Goal: Information Seeking & Learning: Learn about a topic

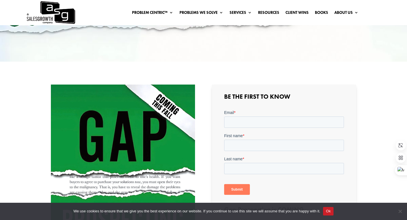
scroll to position [87, 0]
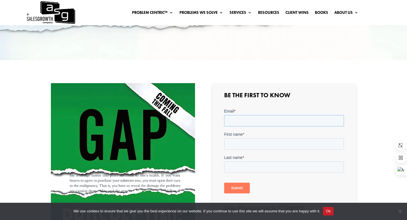
click at [244, 118] on input "Email *" at bounding box center [284, 120] width 120 height 11
type input "anna@digitaleresonanz.de"
type input "Anna"
type input "Zäh"
click at [226, 187] on input "Submit" at bounding box center [237, 187] width 26 height 11
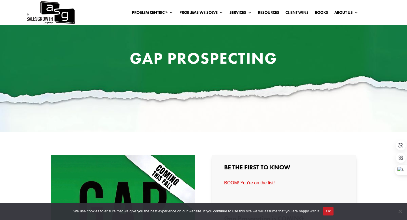
scroll to position [0, 0]
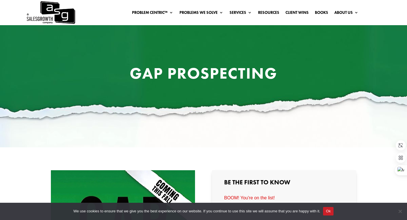
click at [266, 10] on ul "Problem Centric™ Problem Centric™ OS Problem Identification Chart Gap Selling T…" at bounding box center [245, 12] width 233 height 8
click at [264, 13] on link "Resources" at bounding box center [268, 13] width 21 height 6
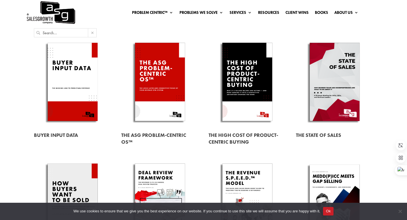
scroll to position [21, 0]
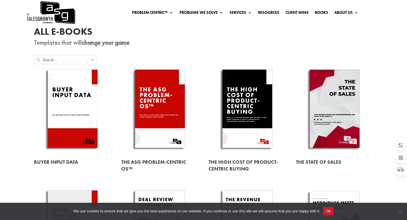
click at [78, 96] on link at bounding box center [72, 110] width 77 height 88
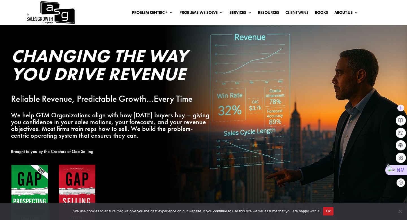
click at [402, 169] on div "⌘M" at bounding box center [396, 170] width 22 height 10
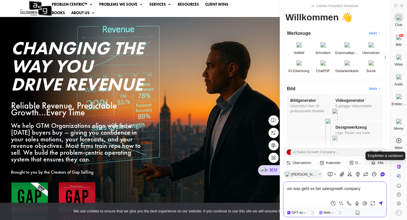
type textarea "um was geht es bei salesgrowth company?"
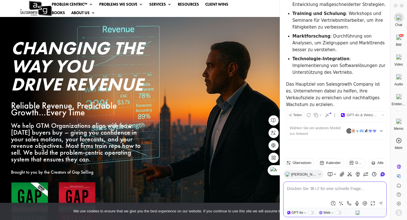
scroll to position [120, 0]
click at [315, 113] on icon at bounding box center [316, 115] width 4 height 4
click at [402, 5] on icon at bounding box center [401, 5] width 3 height 3
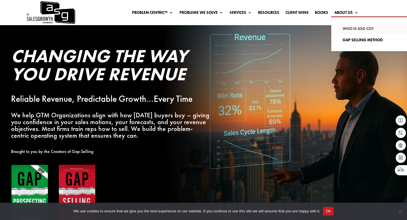
click at [347, 29] on link "Who Is ASG co?" at bounding box center [376, 28] width 79 height 11
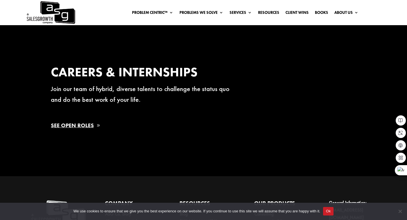
scroll to position [924, 0]
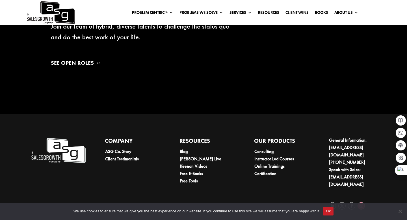
click at [358, 202] on link "Follow" at bounding box center [360, 205] width 7 height 7
click at [335, 202] on link "Follow" at bounding box center [332, 205] width 7 height 7
